Goal: Navigation & Orientation: Find specific page/section

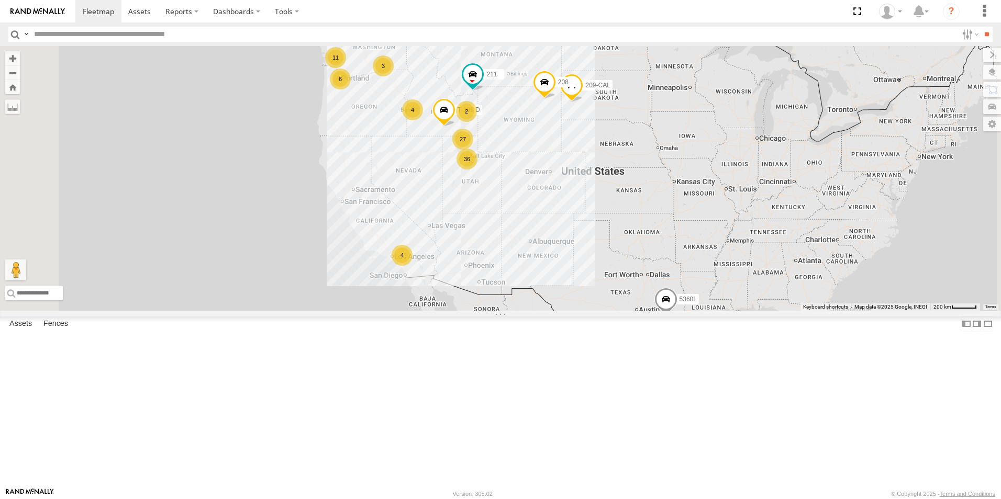
click at [0, 0] on div "All Assets" at bounding box center [0, 0] width 0 height 0
click at [0, 0] on div "124-CAM All Assets" at bounding box center [0, 0] width 0 height 0
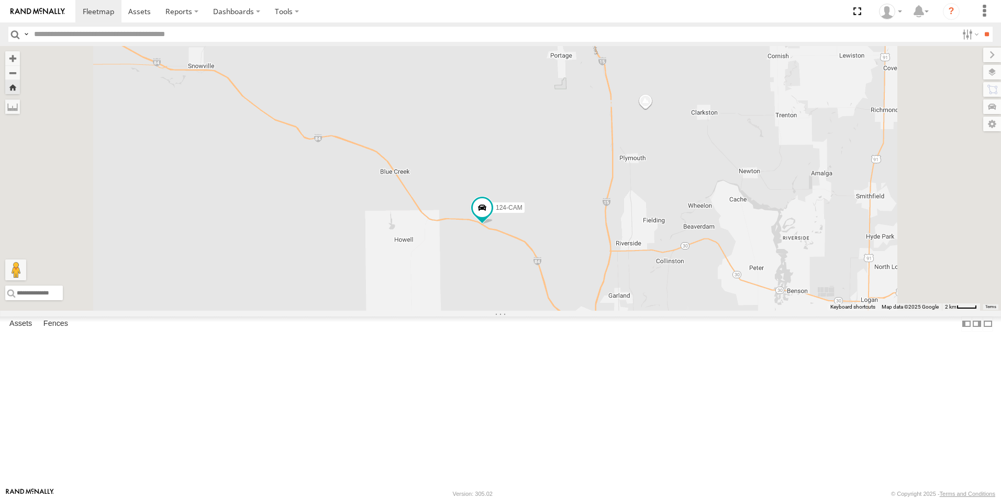
click at [0, 0] on div "All Assets" at bounding box center [0, 0] width 0 height 0
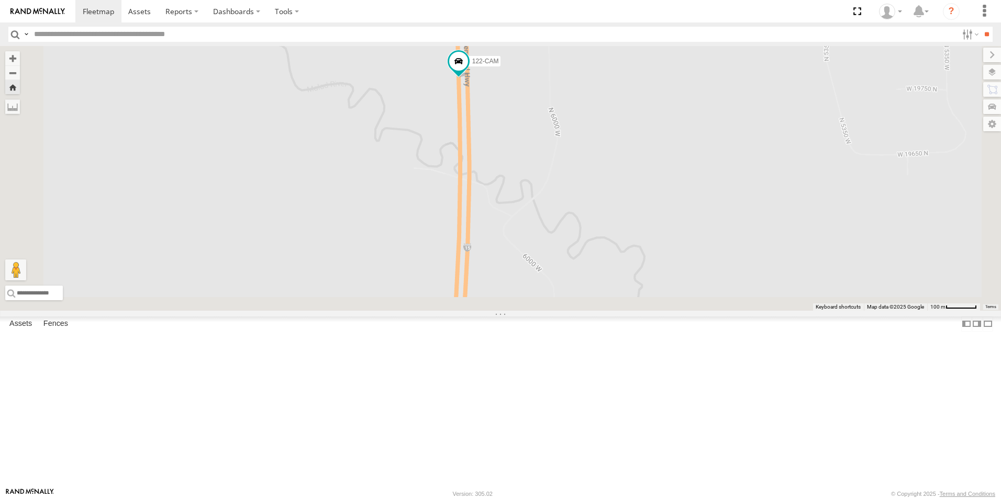
drag, startPoint x: 543, startPoint y: 346, endPoint x: 530, endPoint y: 106, distance: 240.1
click at [531, 116] on div "122-CAM Loading..." at bounding box center [500, 178] width 1001 height 265
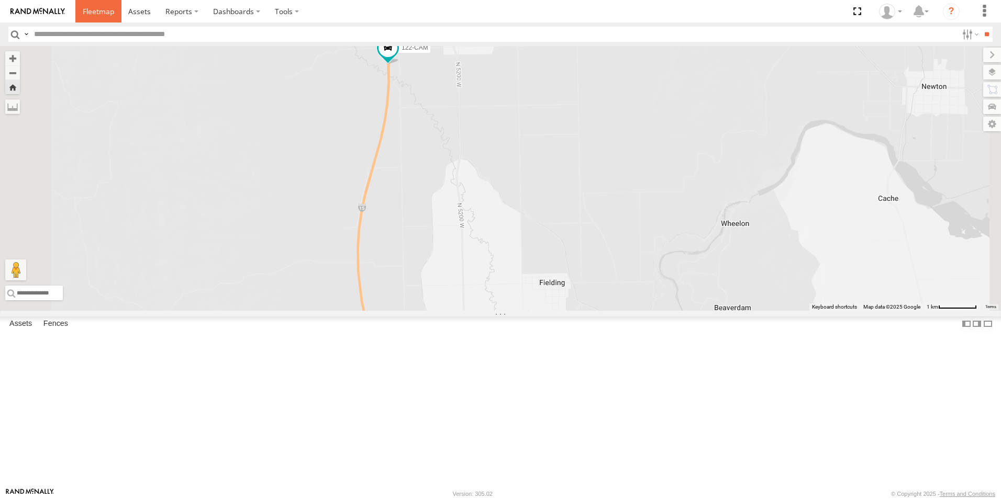
click at [91, 11] on span at bounding box center [98, 11] width 31 height 10
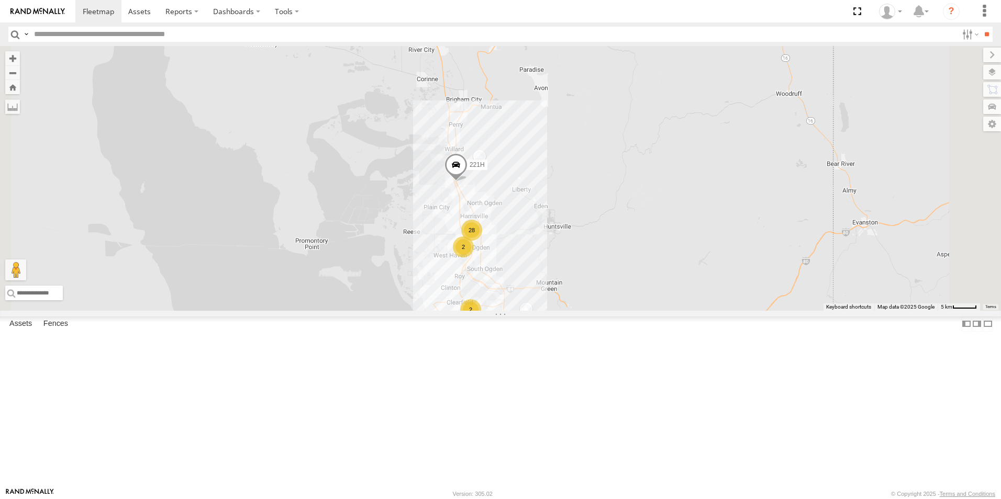
drag, startPoint x: 643, startPoint y: 218, endPoint x: 562, endPoint y: 359, distance: 162.5
click at [562, 311] on div "5360L 211 208 307W 209-CAL T-199 D 214H-CAL 122-CAM 3 28 2 2 2 2 221H 18" at bounding box center [500, 178] width 1001 height 265
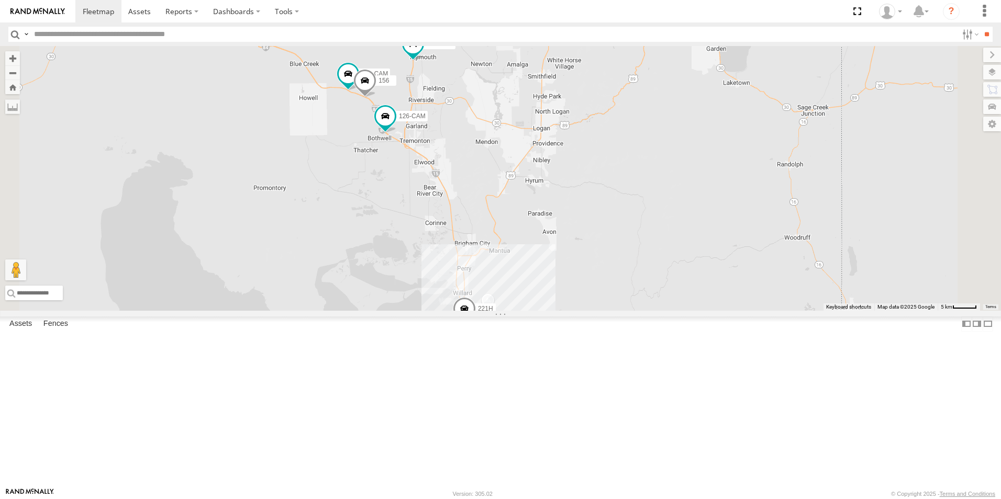
drag, startPoint x: 534, startPoint y: 230, endPoint x: 554, endPoint y: 379, distance: 149.6
click at [554, 311] on div "5360L 211 208 307W 209-CAL T-199 D 214H-CAL 122-CAM 3 28 2 2 2 2 221H 18 124-CA…" at bounding box center [500, 178] width 1001 height 265
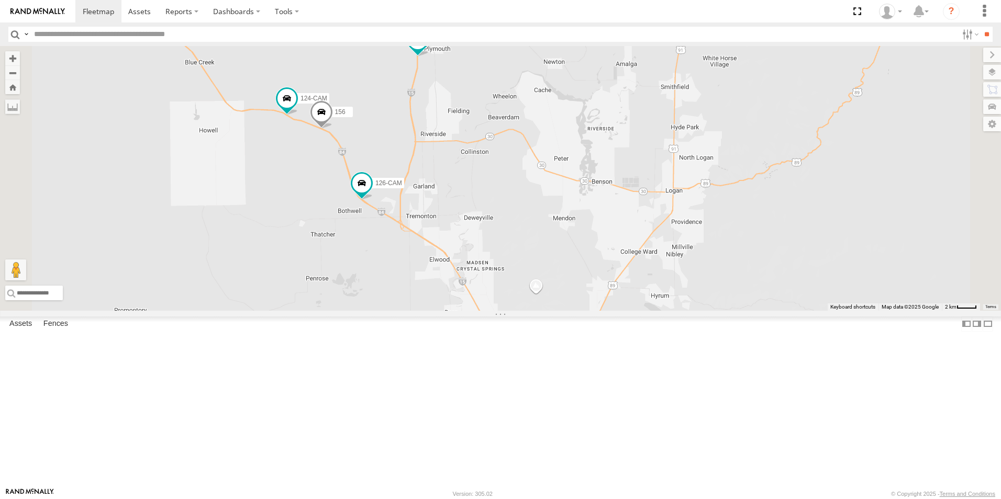
drag, startPoint x: 522, startPoint y: 251, endPoint x: 504, endPoint y: 318, distance: 69.3
click at [504, 311] on div "5360L 211 208 307W 209-CAL T-199 D 214H-CAL 122-CAM 221H 18 124-CAM 156 126-CAM" at bounding box center [500, 178] width 1001 height 265
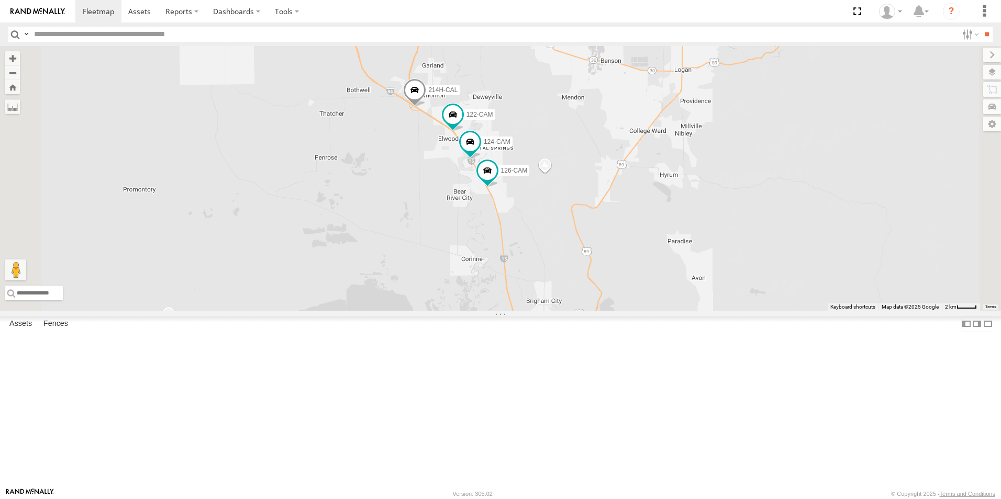
drag, startPoint x: 638, startPoint y: 208, endPoint x: 595, endPoint y: 382, distance: 179.0
click at [595, 311] on div "124-CAM 214H-CAL 122-CAM 156 126-CAM" at bounding box center [500, 178] width 1001 height 265
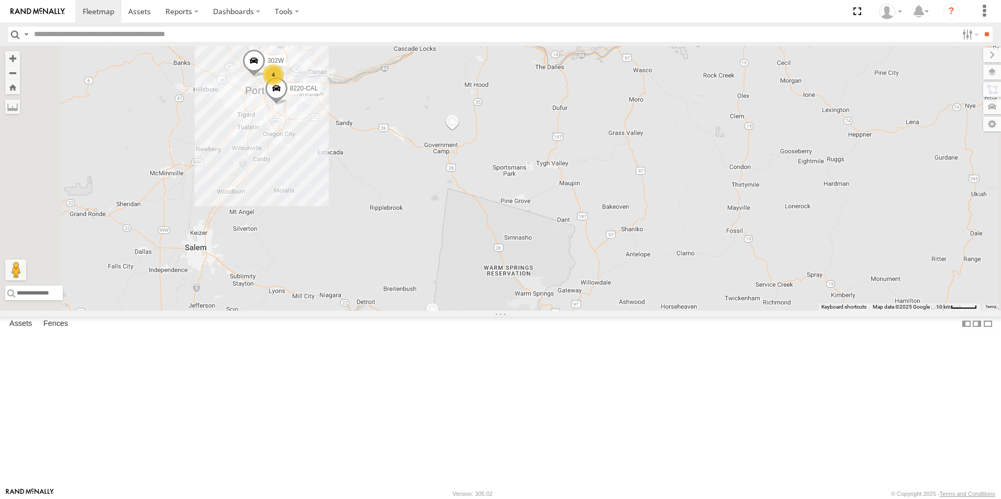
drag, startPoint x: 371, startPoint y: 194, endPoint x: 462, endPoint y: 179, distance: 92.4
click at [462, 179] on div "5360L 208 307W 209-CAL T-199 D 211 8220-CAL 4 302W" at bounding box center [500, 178] width 1001 height 265
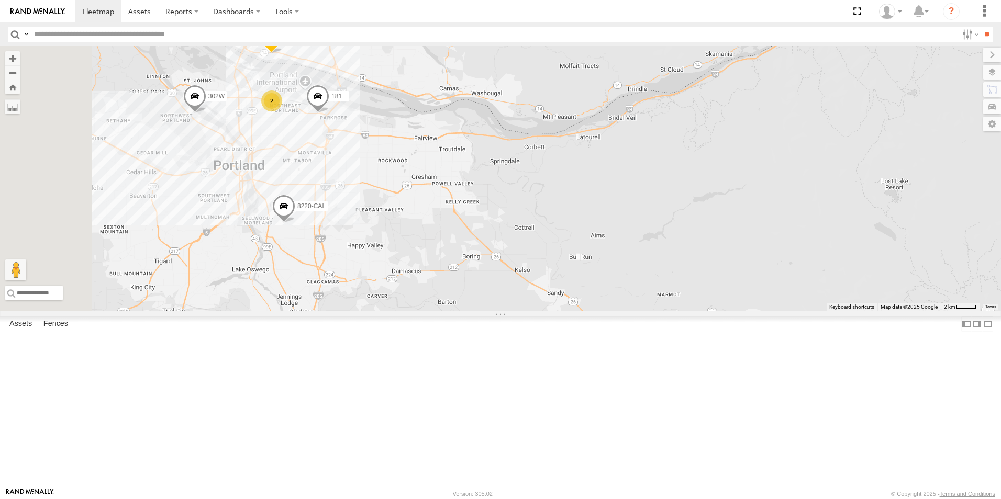
drag, startPoint x: 376, startPoint y: 198, endPoint x: 459, endPoint y: 252, distance: 98.3
click at [459, 252] on div "5360L 208 307W 209-CAL T-199 D 211 8220-CAL 302W 145 181 2" at bounding box center [500, 178] width 1001 height 265
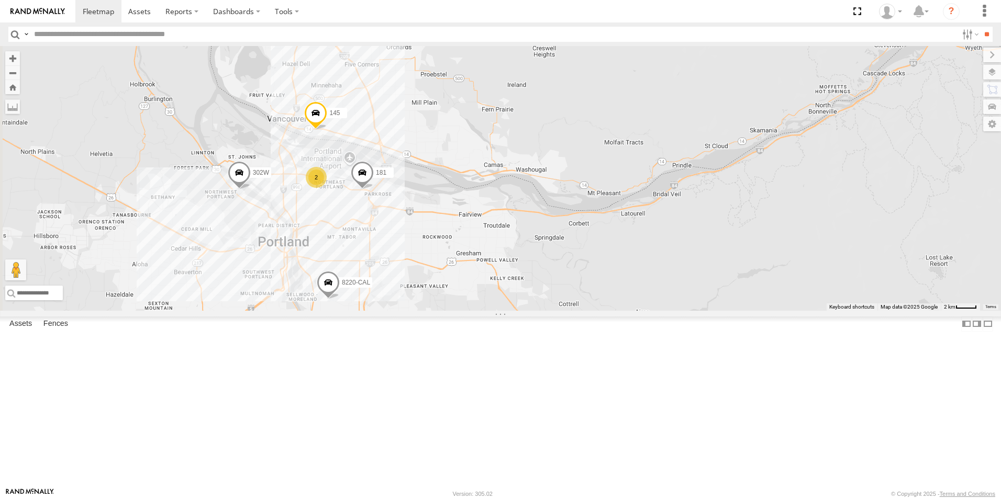
drag, startPoint x: 448, startPoint y: 156, endPoint x: 493, endPoint y: 232, distance: 88.4
click at [493, 232] on div "5360L 208 307W 209-CAL T-199 D 211 8220-CAL 302W 145 181 2" at bounding box center [500, 178] width 1001 height 265
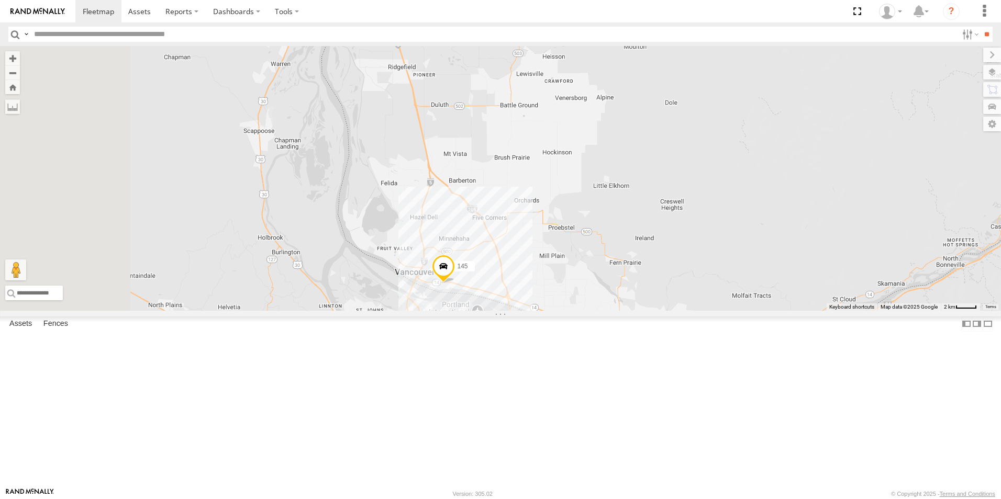
drag, startPoint x: 397, startPoint y: 179, endPoint x: 526, endPoint y: 332, distance: 200.6
click at [526, 311] on div "5360L 208 307W 209-CAL T-199 D 211 8220-CAL 302W 145 181 2" at bounding box center [500, 178] width 1001 height 265
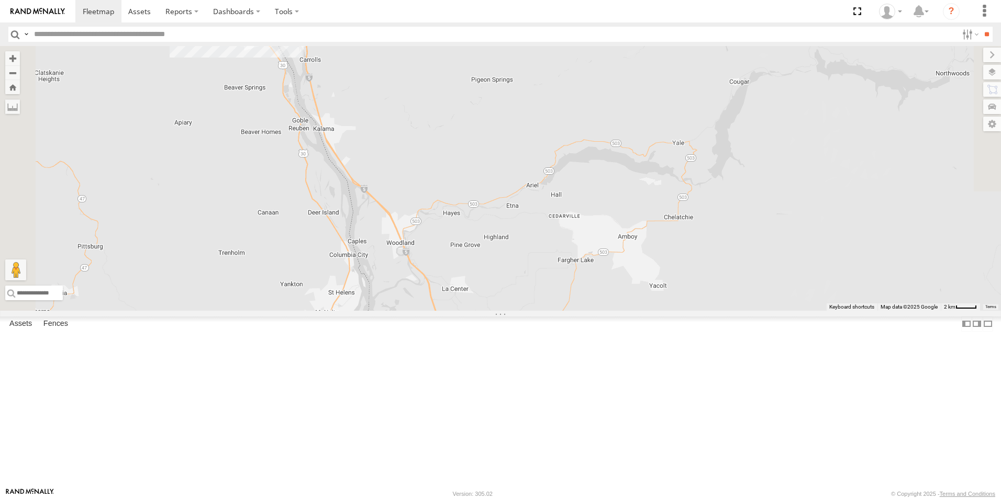
drag, startPoint x: 475, startPoint y: 195, endPoint x: 515, endPoint y: 471, distance: 278.8
click at [515, 311] on div "5360L 208 307W 209-CAL T-199 D 211 8220-CAL 302W 145 181 2" at bounding box center [500, 178] width 1001 height 265
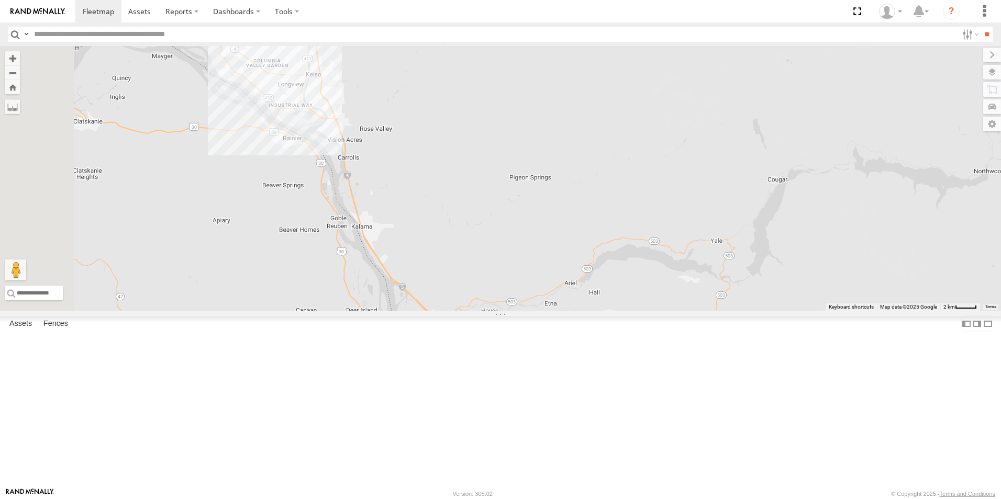
drag, startPoint x: 450, startPoint y: 179, endPoint x: 487, endPoint y: 277, distance: 105.5
click at [487, 277] on div "5360L 208 307W 209-CAL T-199 D 211 8220-CAL 302W 145 181 2" at bounding box center [500, 178] width 1001 height 265
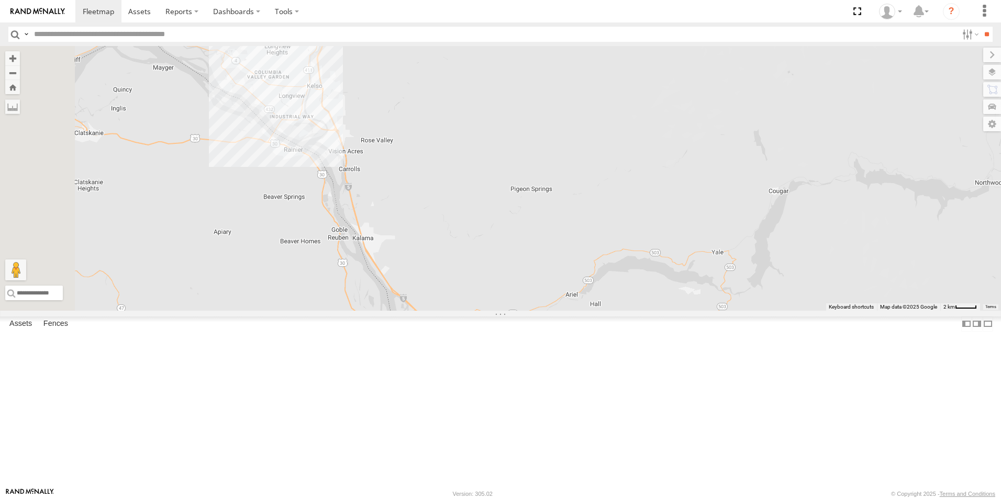
click at [409, 214] on div "5360L 208 307W 209-CAL T-199 D 211 8220-CAL 302W 145 181 2" at bounding box center [500, 178] width 1001 height 265
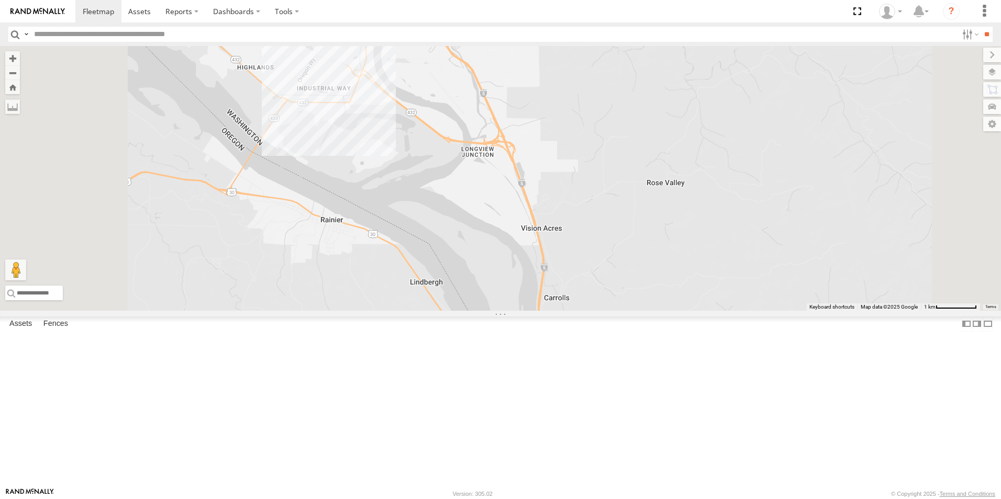
click at [412, 209] on div "5360L 208 307W 209-CAL T-199 D 211 8220-CAL 302W 145 181" at bounding box center [500, 178] width 1001 height 265
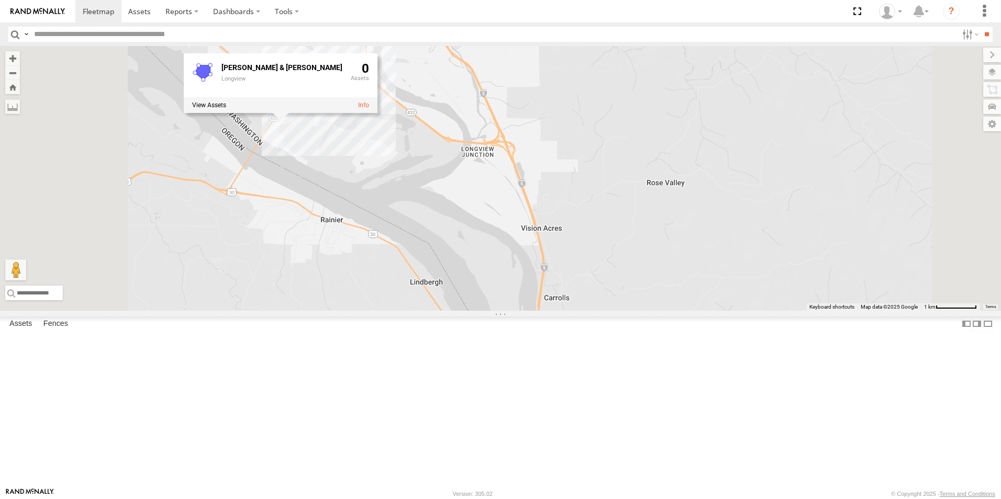
click at [441, 236] on div "5360L 208 307W 209-CAL T-199 D 211 8220-CAL 302W 145 181 Wilcox & Flegel Longvi…" at bounding box center [500, 178] width 1001 height 265
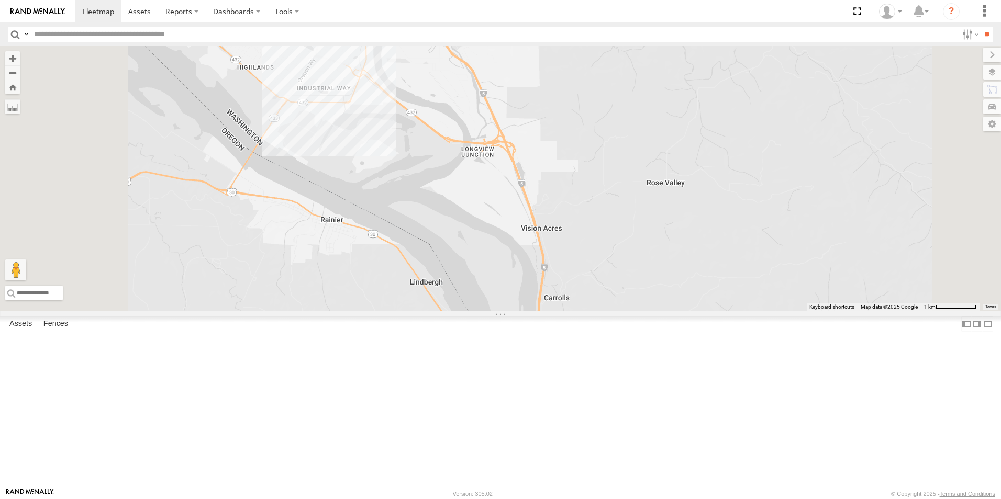
click at [411, 211] on div "5360L 208 307W 209-CAL T-199 D 211 8220-CAL 302W 145 181" at bounding box center [500, 178] width 1001 height 265
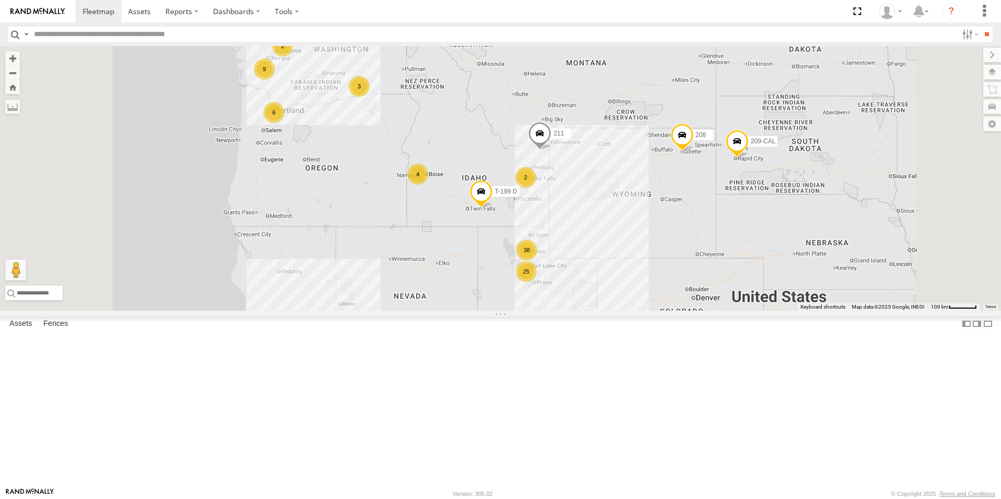
drag, startPoint x: 529, startPoint y: 124, endPoint x: 527, endPoint y: 187, distance: 63.4
click at [527, 187] on div "5360L 208 307W 209-CAL T-199 D 25 4 38 3 6 9 4 2 2 211" at bounding box center [500, 178] width 1001 height 265
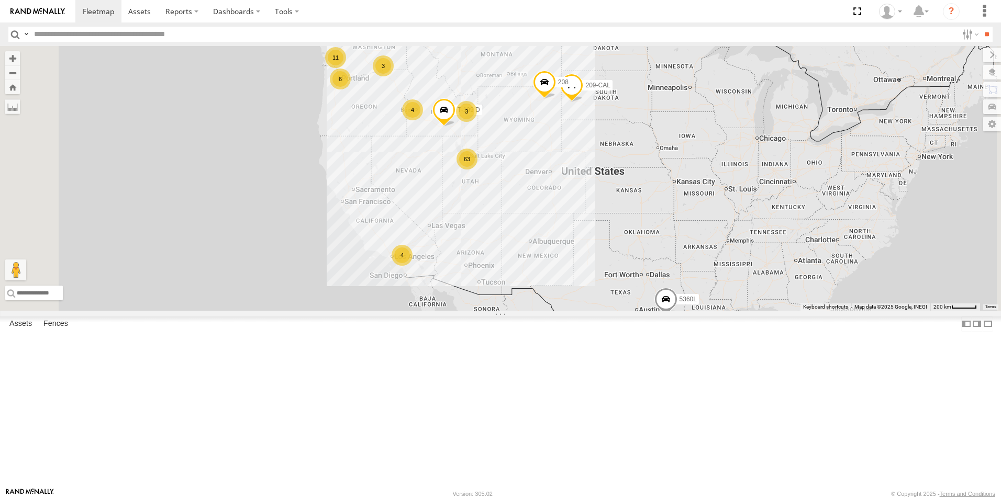
drag, startPoint x: 940, startPoint y: 216, endPoint x: 769, endPoint y: 232, distance: 171.4
click at [940, 216] on div "63 4 5360L 3 6 208 11 4 3 307W 209-CAL T-199 D" at bounding box center [500, 178] width 1001 height 265
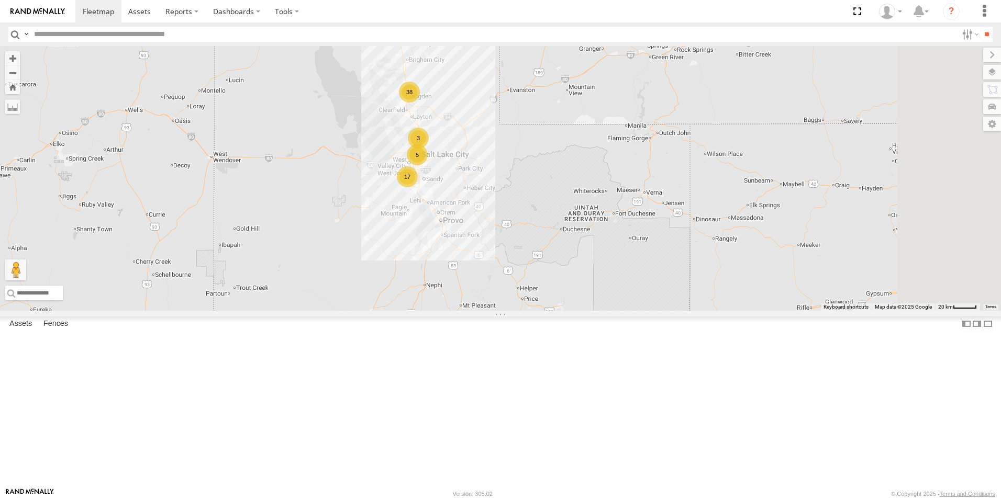
drag, startPoint x: 659, startPoint y: 252, endPoint x: 317, endPoint y: 188, distance: 348.4
click at [317, 188] on div "5360L 208 307W 209-CAL T-199 D 17 3 38 5" at bounding box center [500, 178] width 1001 height 265
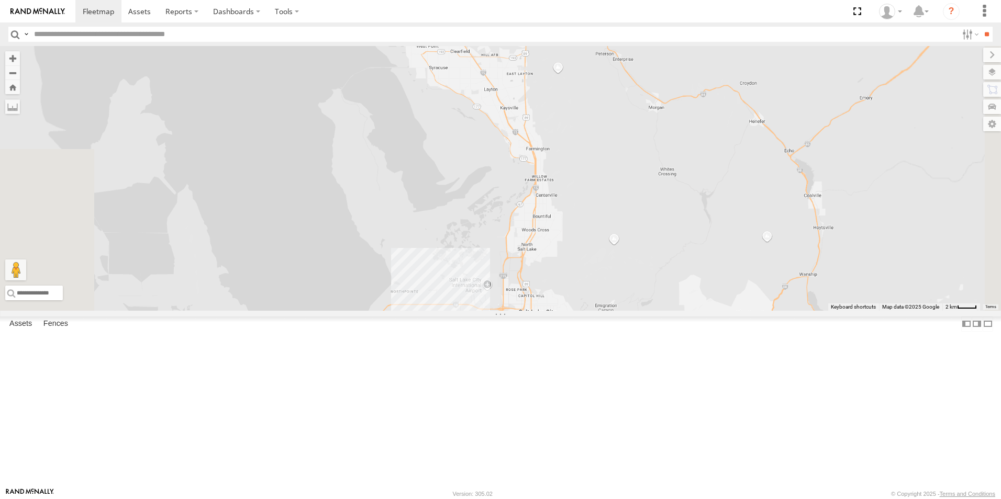
drag, startPoint x: 428, startPoint y: 132, endPoint x: 374, endPoint y: 429, distance: 302.3
click at [374, 311] on div "5360L 208 307W 209-CAL T-199 D" at bounding box center [500, 178] width 1001 height 265
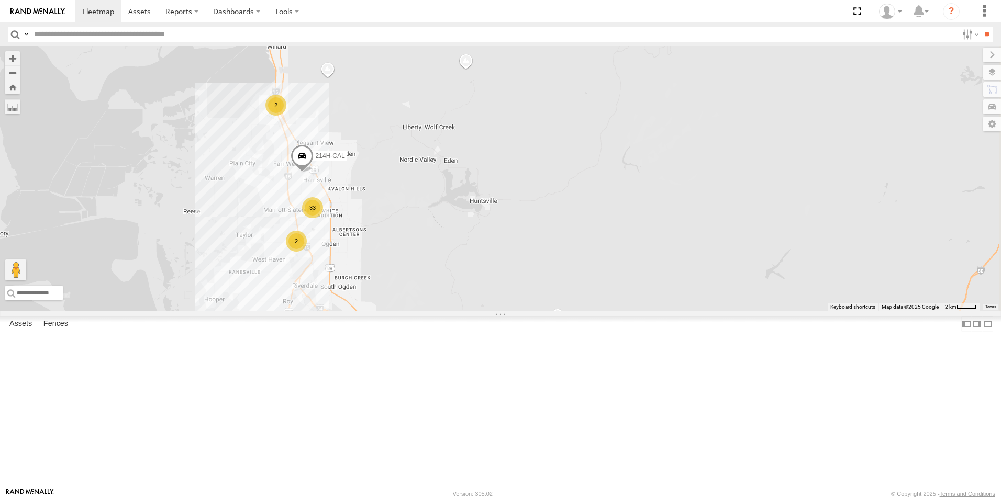
drag, startPoint x: 403, startPoint y: 313, endPoint x: 485, endPoint y: 261, distance: 97.2
click at [485, 261] on div "5360L 208 307W 209-CAL T-199 D 33 2 214H-CAL 2" at bounding box center [500, 178] width 1001 height 265
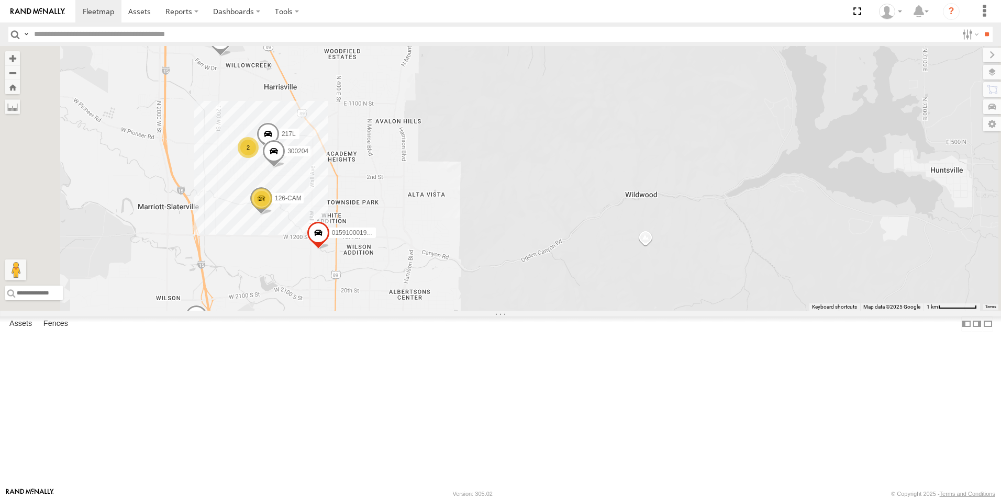
drag, startPoint x: 349, startPoint y: 295, endPoint x: 372, endPoint y: 246, distance: 54.6
click at [372, 244] on div "5360L 208 307W 209-CAL T-199 D 214H-CAL 27 20 015910001997066 2 217L 126-CAM 30…" at bounding box center [500, 178] width 1001 height 265
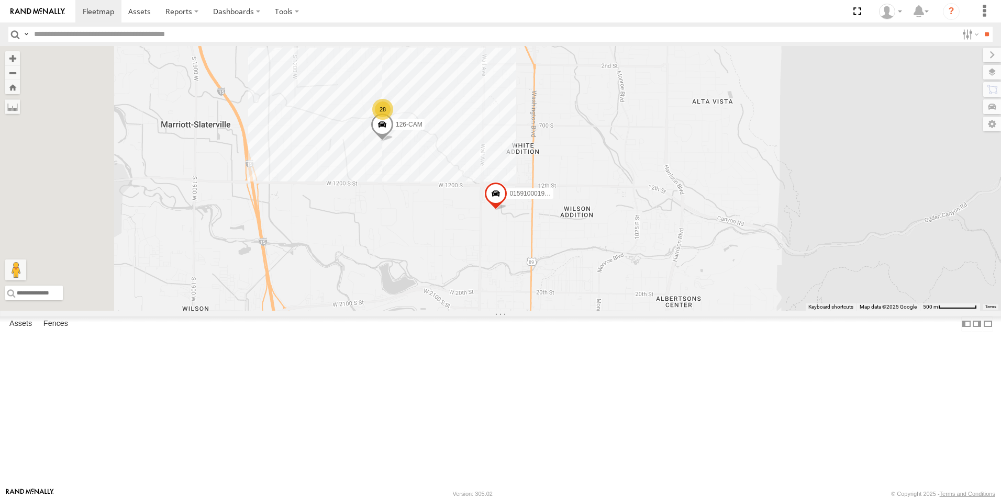
drag, startPoint x: 364, startPoint y: 370, endPoint x: 484, endPoint y: 275, distance: 153.1
click at [484, 275] on div "5360L 208 307W 209-CAL T-199 D 214H-CAL 20 015910001997066 217L 126-CAM 300204 …" at bounding box center [500, 178] width 1001 height 265
click at [102, 7] on span at bounding box center [98, 11] width 31 height 10
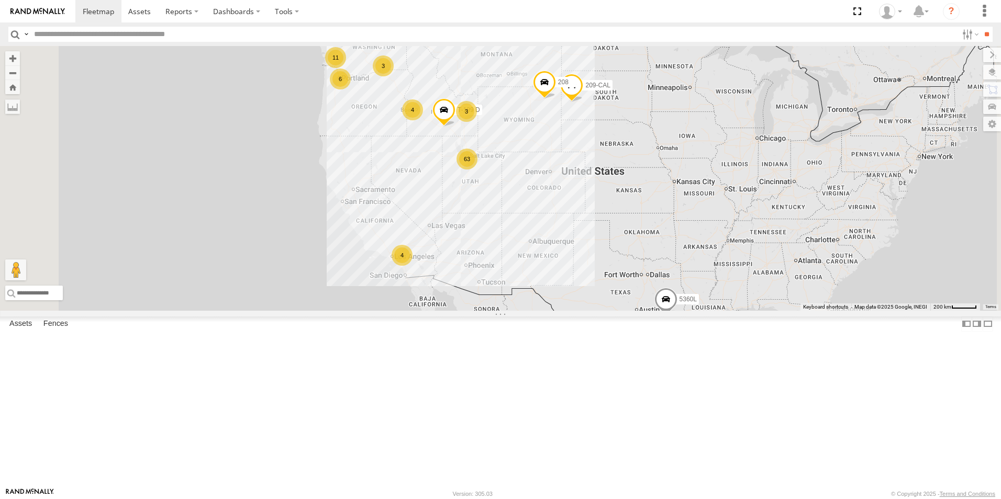
click at [0, 0] on div "124-CAM" at bounding box center [0, 0] width 0 height 0
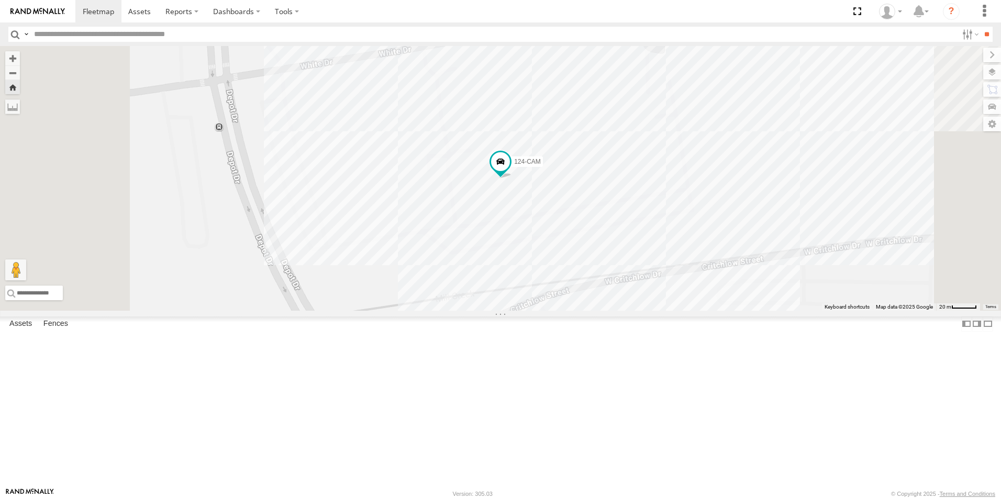
click at [0, 0] on div "All Assets" at bounding box center [0, 0] width 0 height 0
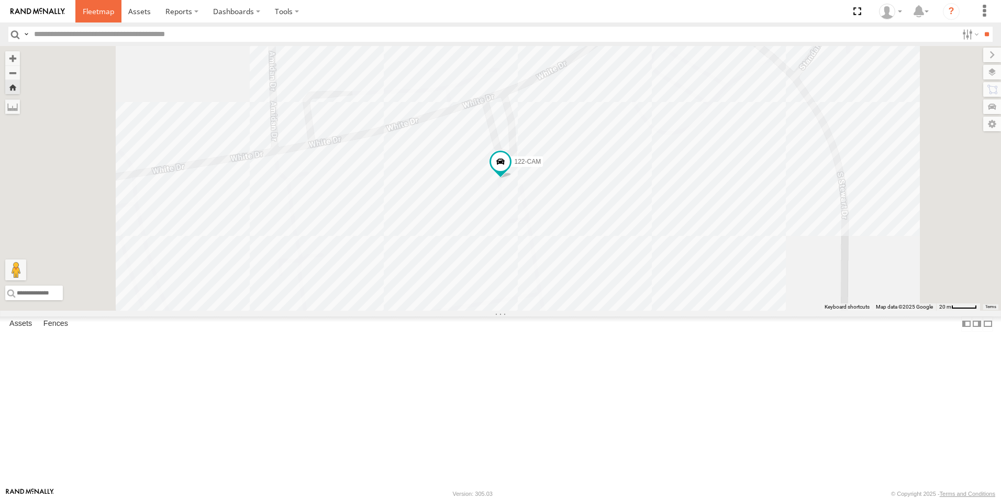
click at [94, 12] on span at bounding box center [98, 11] width 31 height 10
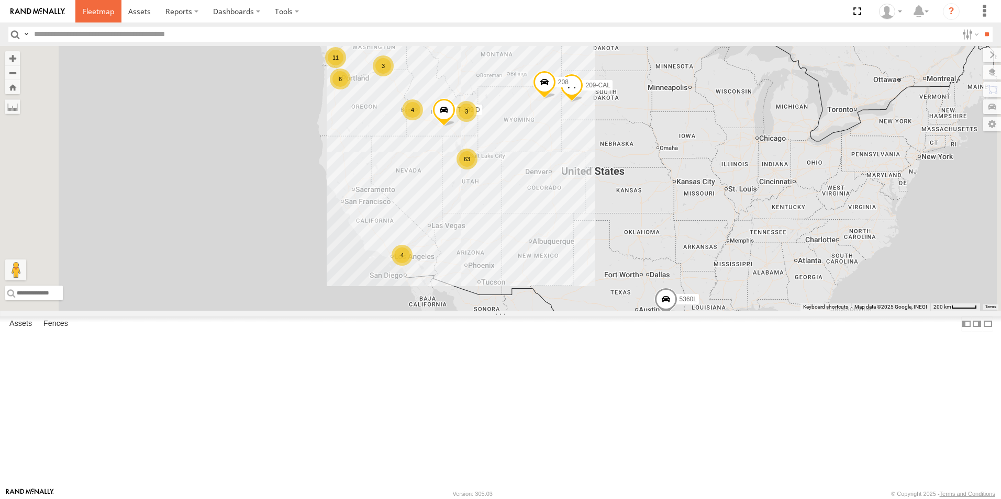
click at [97, 7] on span at bounding box center [98, 11] width 31 height 10
click at [67, 35] on input "text" at bounding box center [494, 34] width 928 height 15
type input "***"
click at [981, 27] on input "**" at bounding box center [987, 34] width 12 height 15
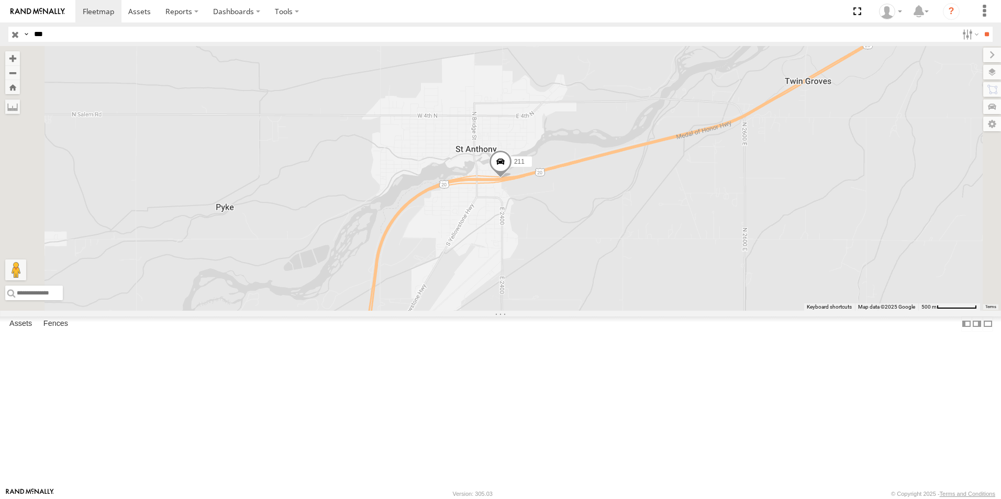
click at [512, 179] on span at bounding box center [500, 164] width 23 height 28
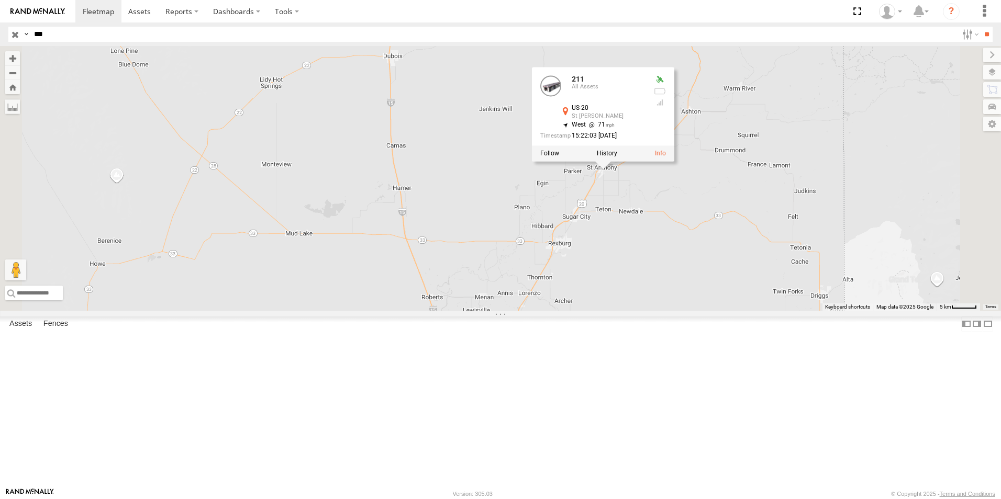
click at [781, 288] on div "211 211 All Assets US-20 St Anthony 43.96285 , -111.67818 West 71 15:22:03 08/1…" at bounding box center [500, 178] width 1001 height 265
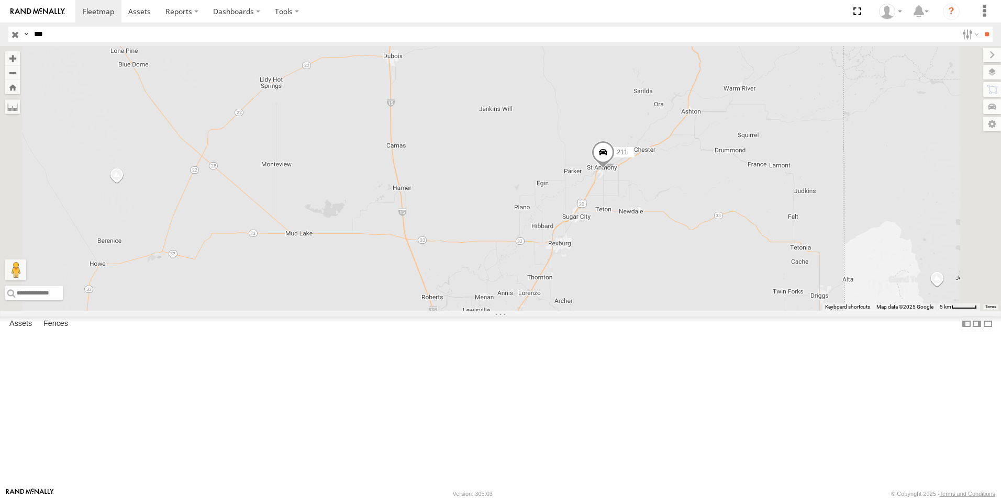
click at [615, 170] on span at bounding box center [603, 155] width 23 height 28
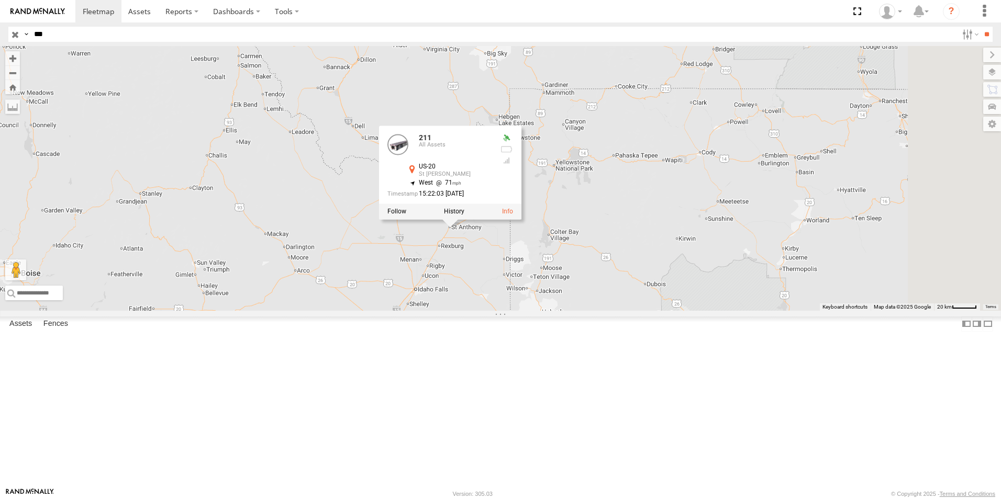
drag, startPoint x: 752, startPoint y: 303, endPoint x: 593, endPoint y: 340, distance: 163.1
click at [593, 311] on div "211 211 All Assets US-20 St Anthony 43.96285 , -111.67818 West 71 15:22:03 08/1…" at bounding box center [500, 178] width 1001 height 265
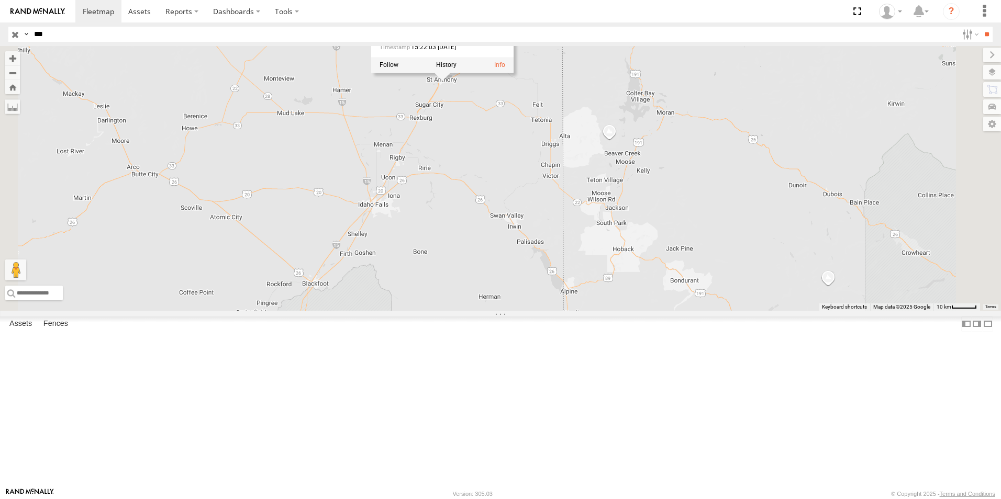
drag, startPoint x: 568, startPoint y: 381, endPoint x: 632, endPoint y: 163, distance: 227.5
click at [629, 169] on div "211 211 All Assets US-20 St Anthony 43.96285 , -111.67818 West 71 15:22:03 08/1…" at bounding box center [500, 178] width 1001 height 265
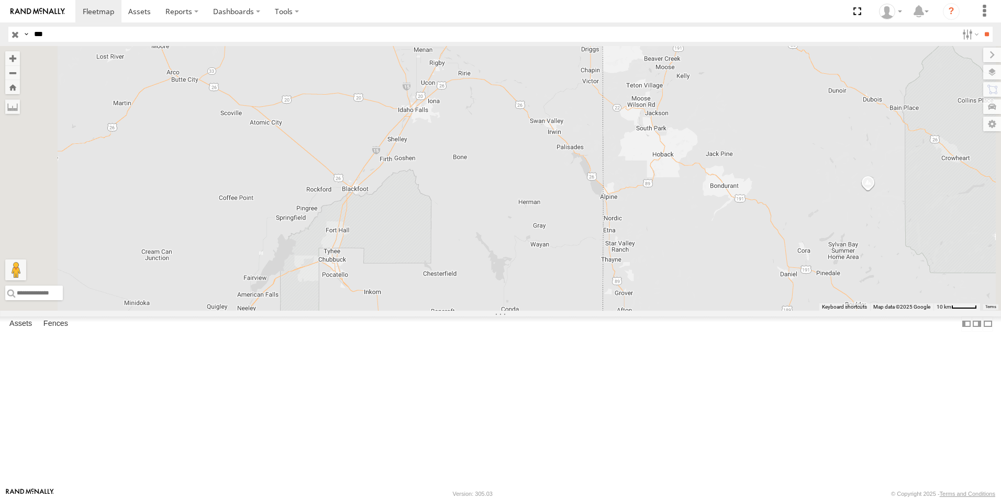
click at [632, 163] on div "211 211 All Assets US-20 St Anthony 43.96285 , -111.67818 West 71 15:22:03 08/1…" at bounding box center [500, 178] width 1001 height 265
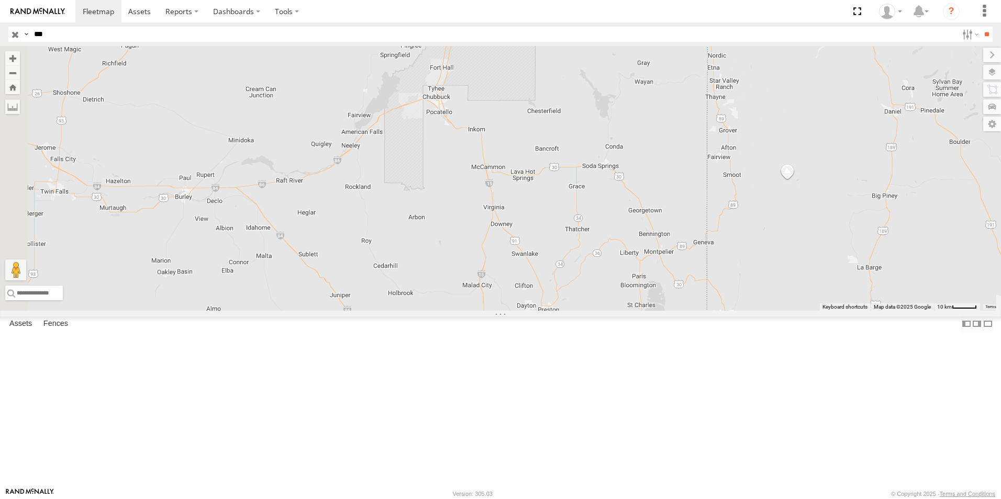
drag, startPoint x: 584, startPoint y: 280, endPoint x: 670, endPoint y: 151, distance: 155.1
click at [670, 151] on div "211" at bounding box center [500, 178] width 1001 height 265
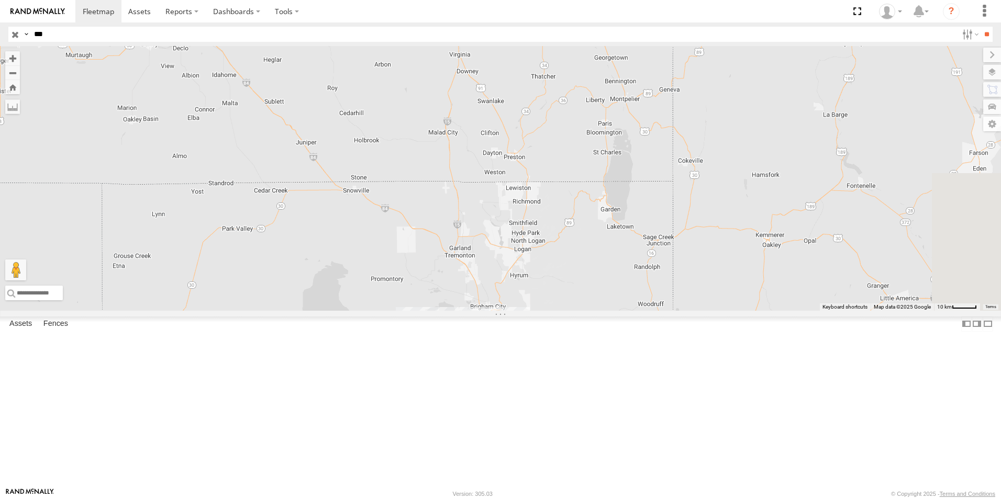
drag, startPoint x: 641, startPoint y: 229, endPoint x: 605, endPoint y: 72, distance: 160.5
click at [605, 72] on div "211" at bounding box center [500, 178] width 1001 height 265
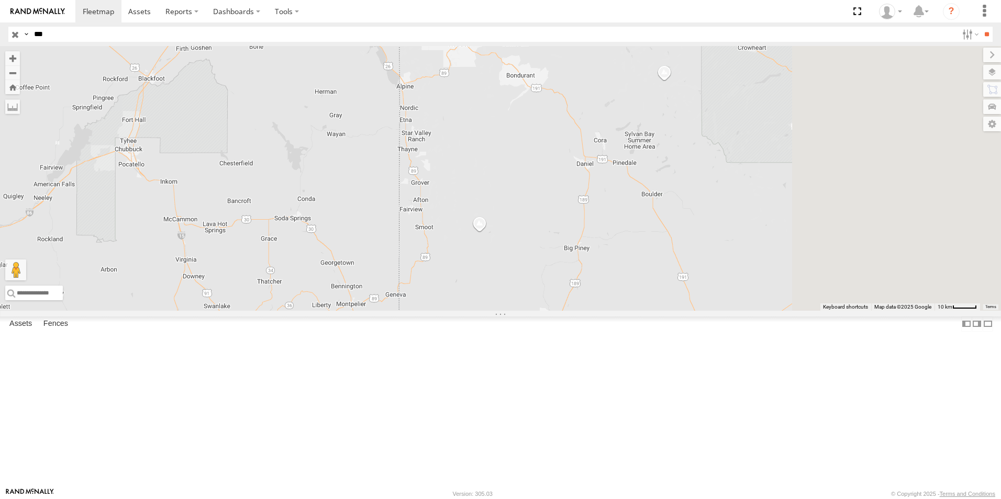
drag, startPoint x: 646, startPoint y: 226, endPoint x: 363, endPoint y: 446, distance: 358.1
click at [363, 311] on div "211" at bounding box center [500, 178] width 1001 height 265
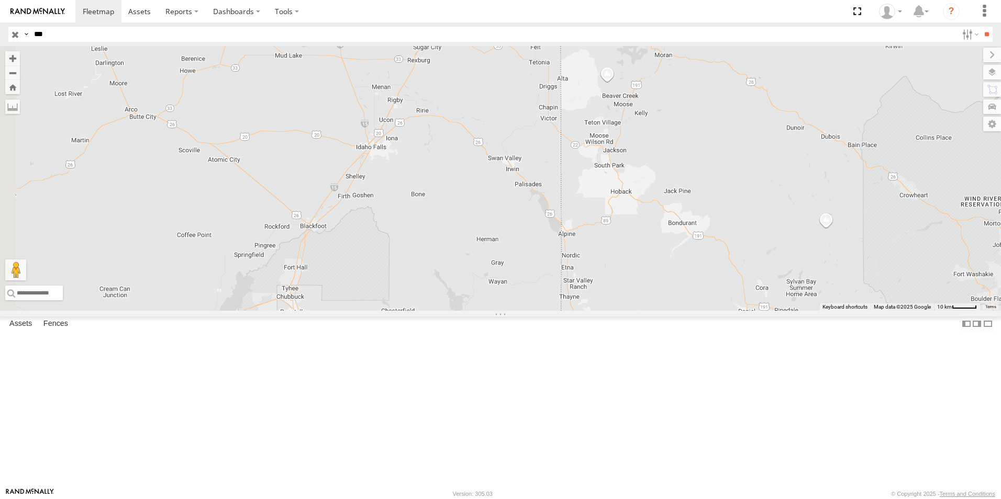
drag, startPoint x: 423, startPoint y: 232, endPoint x: 677, endPoint y: 273, distance: 258.2
click at [677, 273] on div "211" at bounding box center [500, 178] width 1001 height 265
click at [546, 153] on div "211" at bounding box center [500, 178] width 1001 height 265
click at [15, 37] on input "button" at bounding box center [15, 34] width 14 height 15
